Goal: Find specific page/section: Find specific page/section

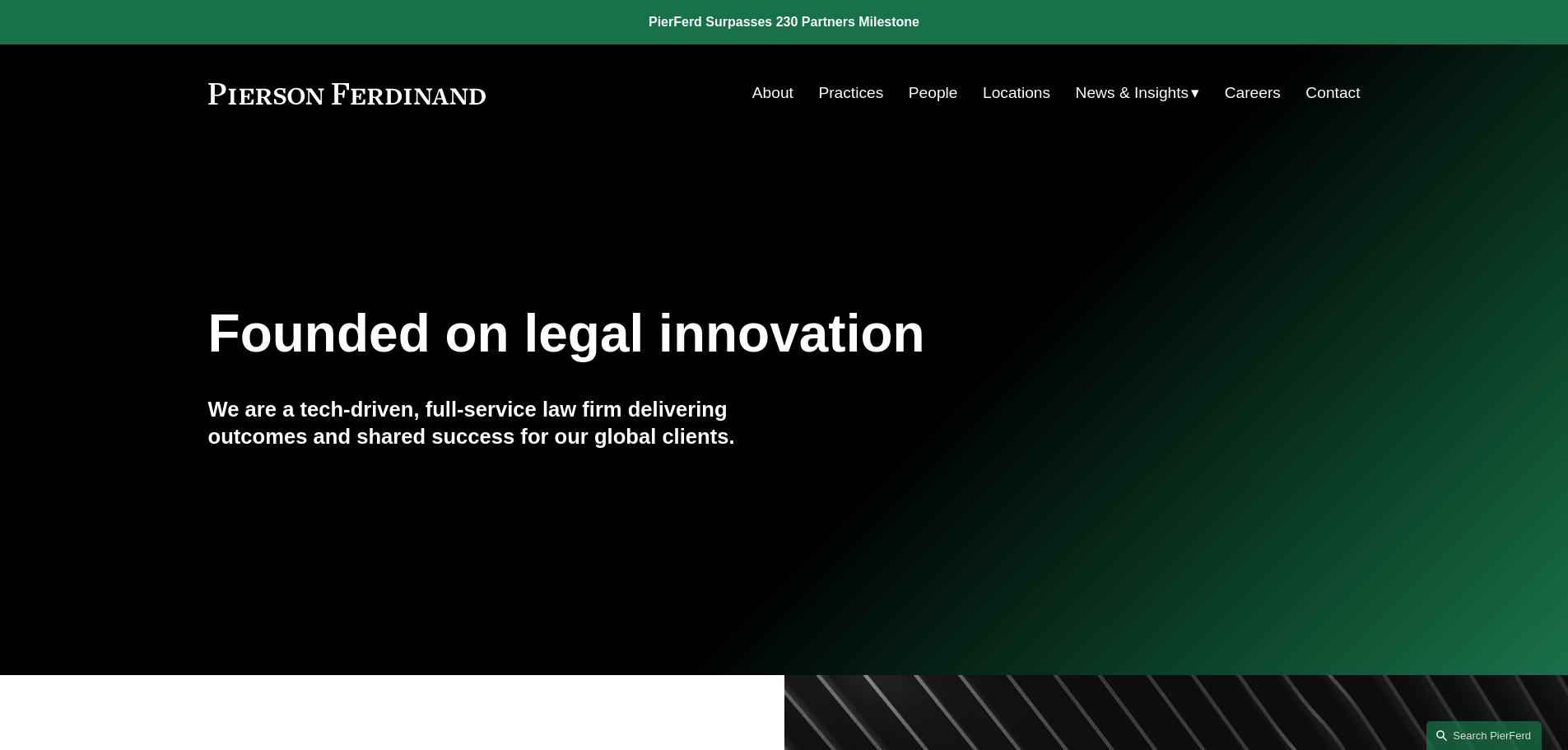
click at [995, 91] on link "Locations" at bounding box center [1017, 93] width 67 height 32
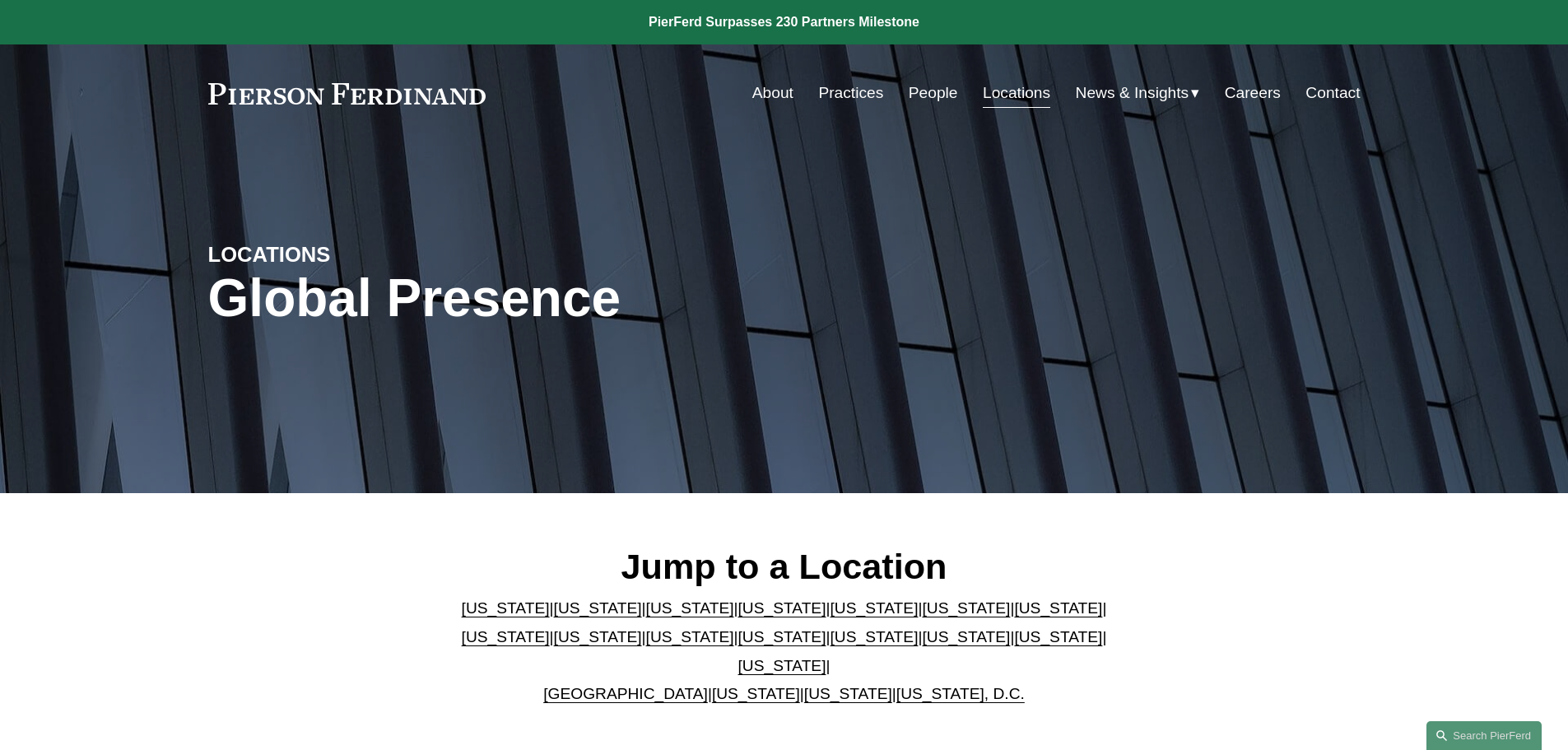
click at [817, 604] on p "Arizona | California | Colorado | Delaware | Florida | Georgia | Illinois | Mas…" at bounding box center [784, 651] width 672 height 114
click at [830, 613] on link "[US_STATE]" at bounding box center [873, 607] width 88 height 17
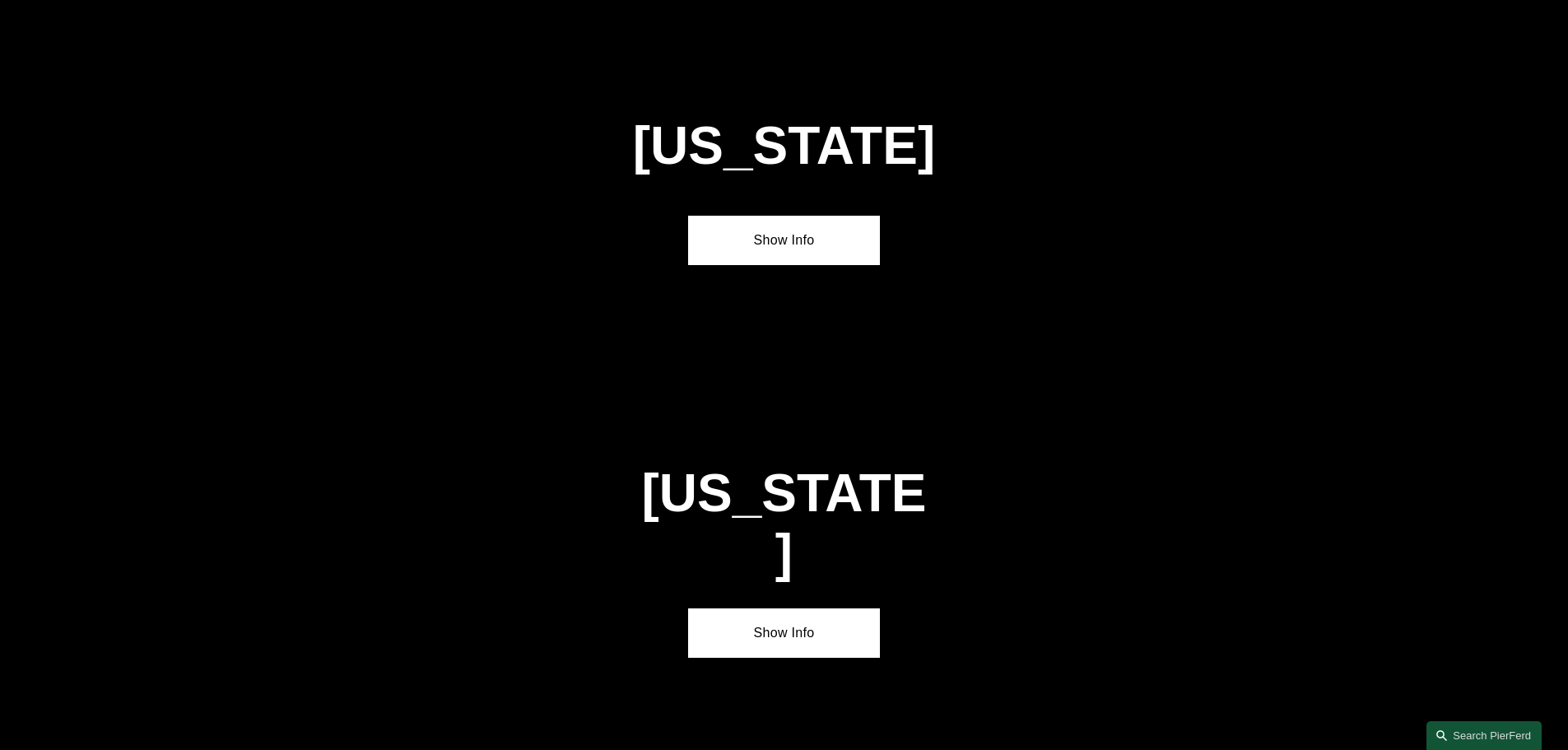
scroll to position [2133, 0]
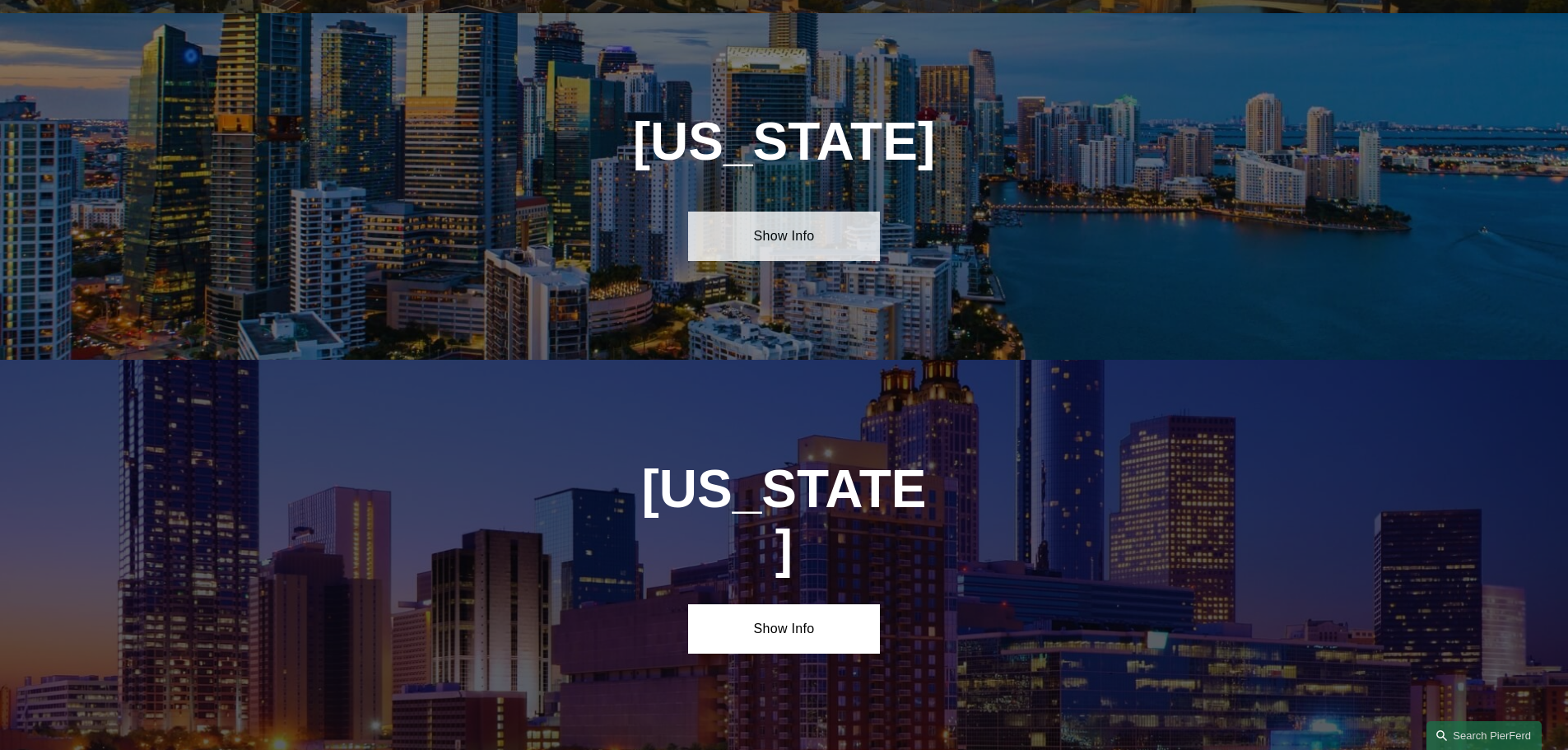
click at [793, 215] on link "Show Info" at bounding box center [783, 236] width 191 height 50
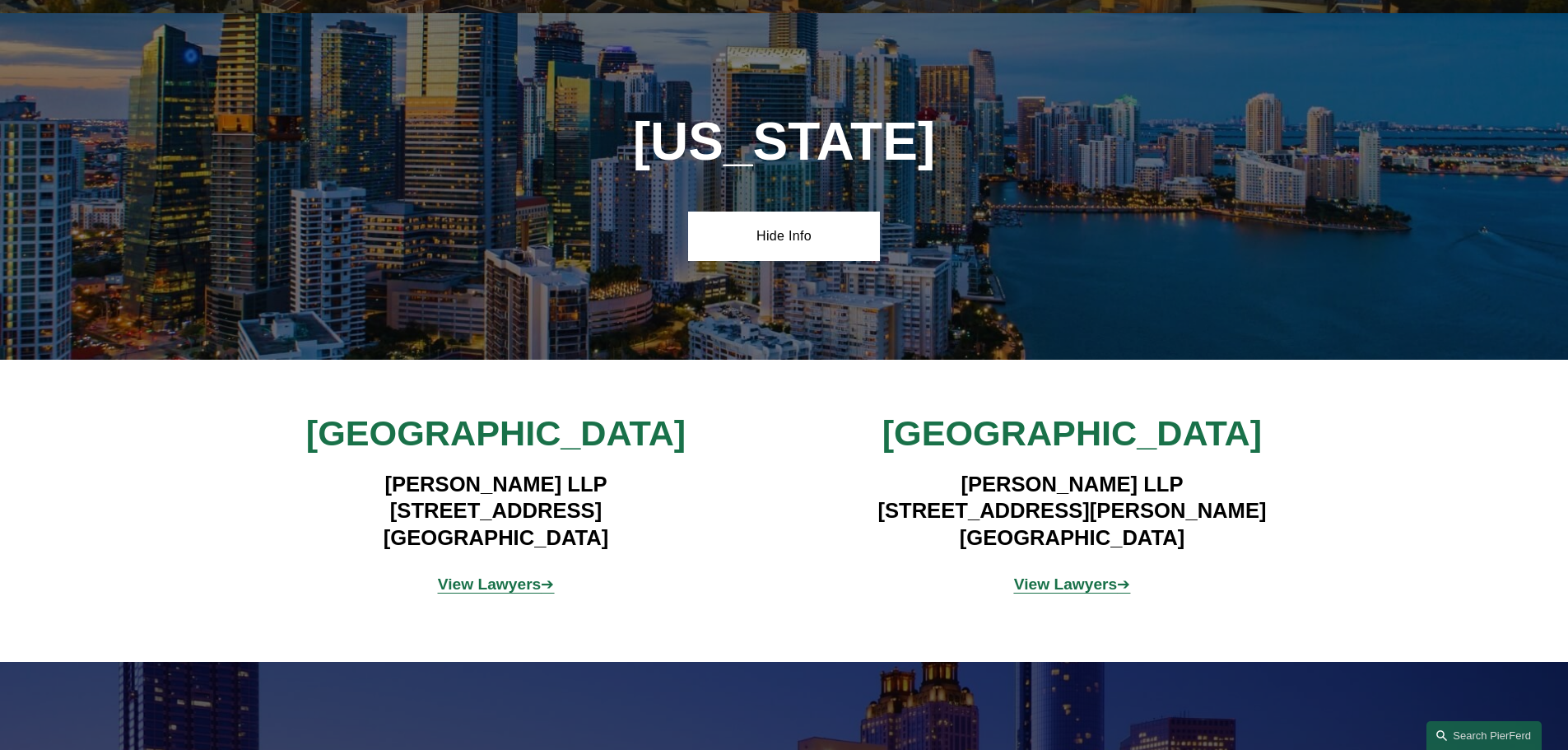
click at [476, 575] on strong "View Lawyers" at bounding box center [490, 583] width 104 height 17
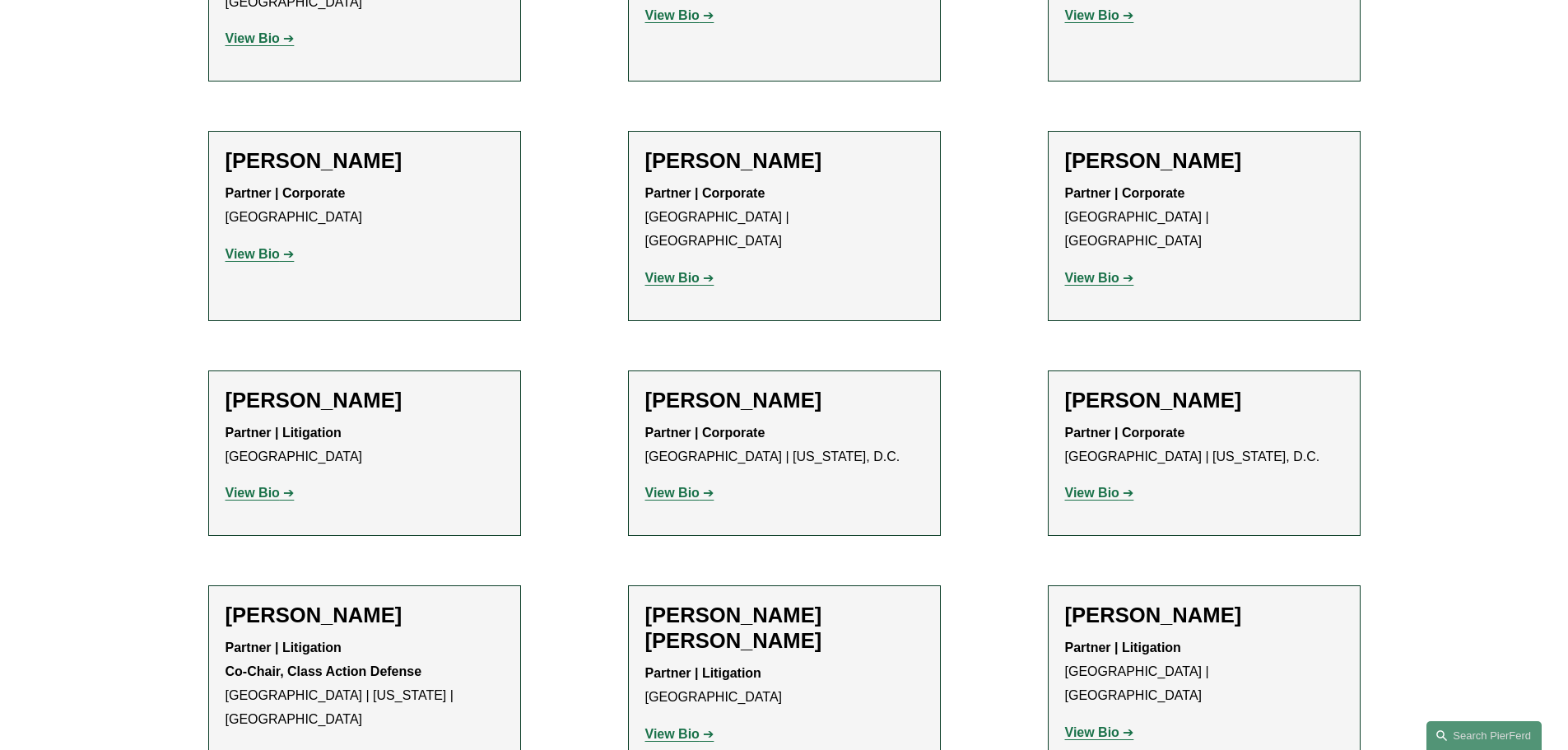
scroll to position [906, 0]
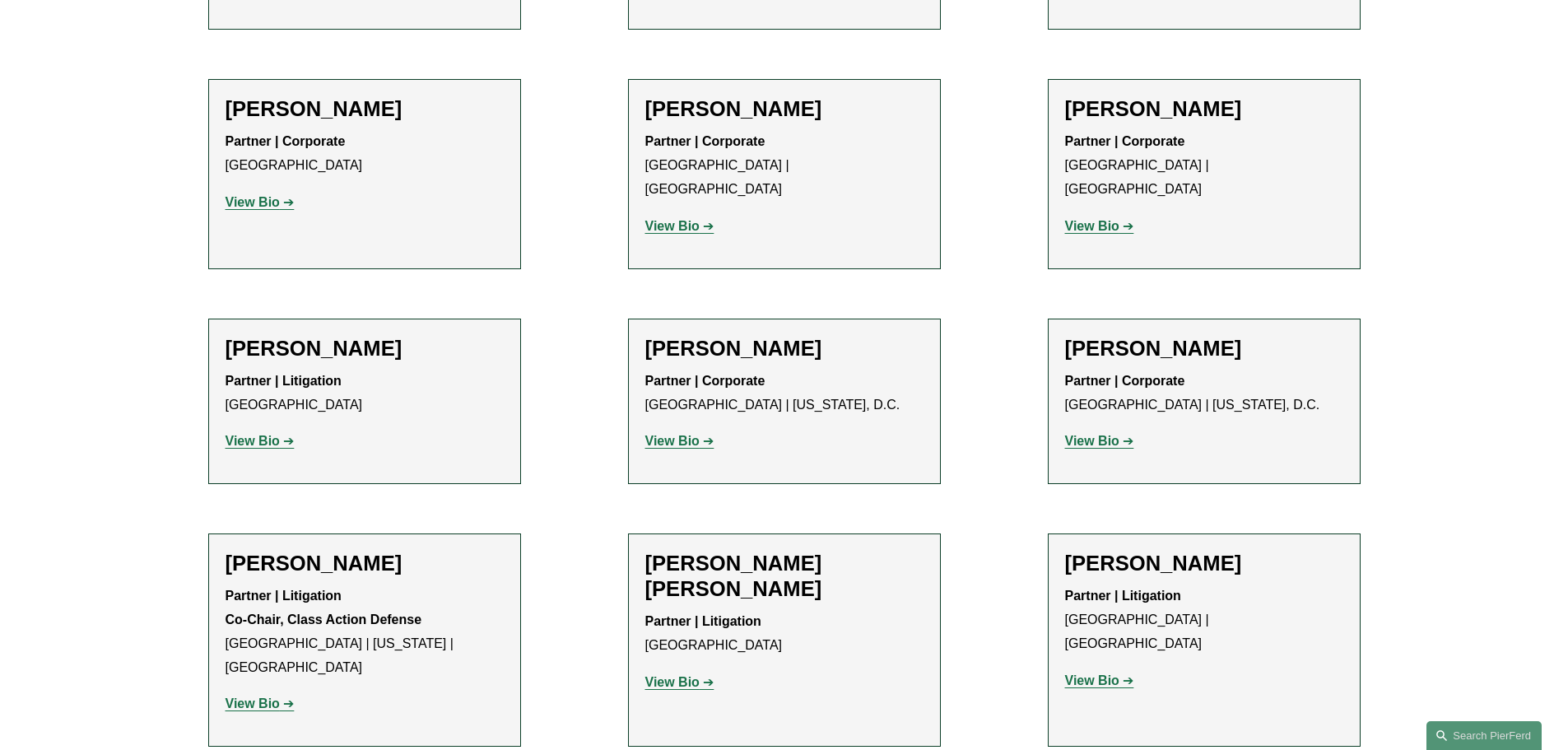
click at [684, 675] on strong "View Bio" at bounding box center [672, 682] width 55 height 14
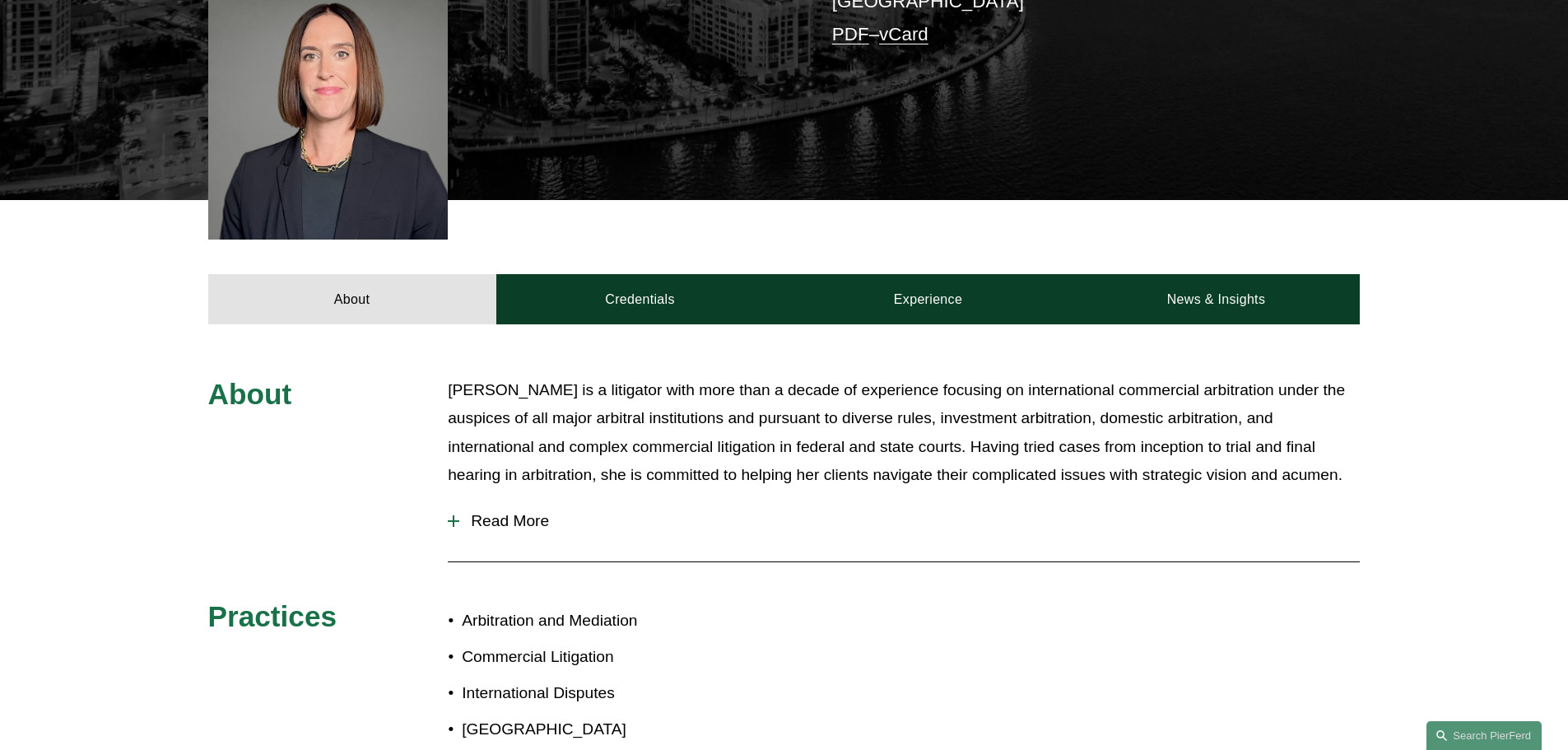
scroll to position [576, 0]
